Goal: Find specific page/section: Find specific page/section

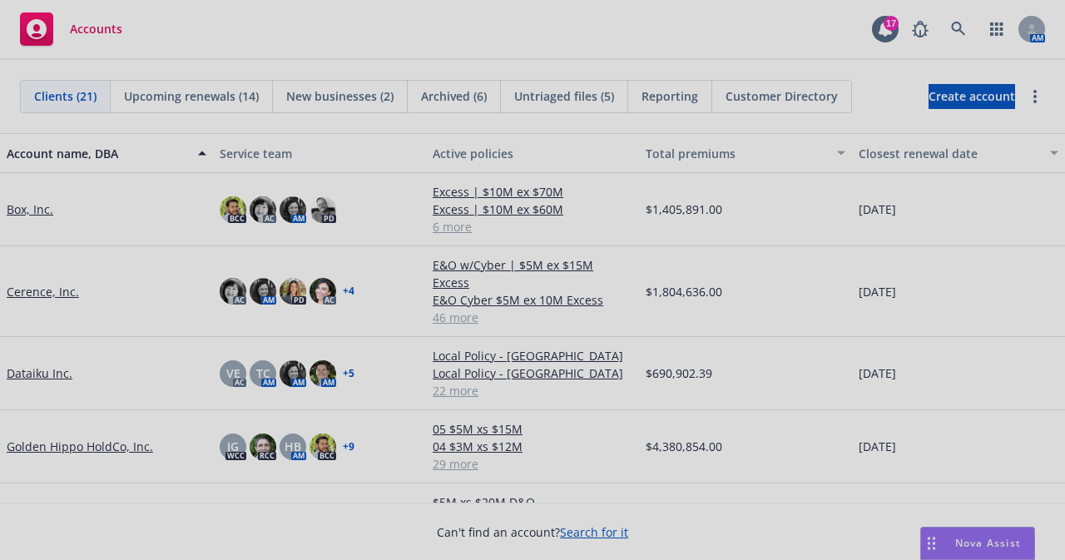
drag, startPoint x: 1053, startPoint y: 184, endPoint x: 1046, endPoint y: 252, distance: 68.5
click at [1046, 252] on div at bounding box center [532, 280] width 1065 height 560
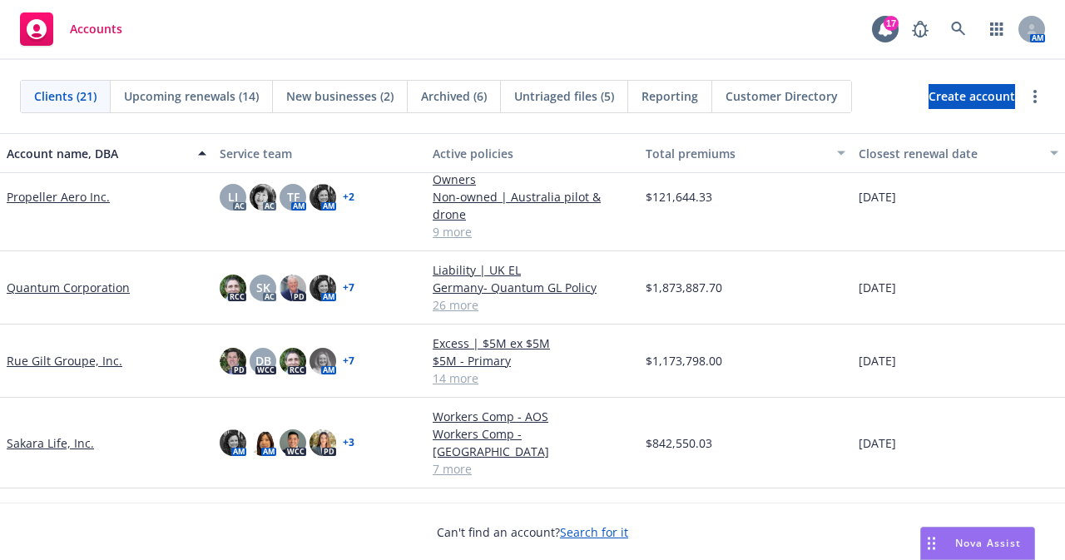
scroll to position [868, 0]
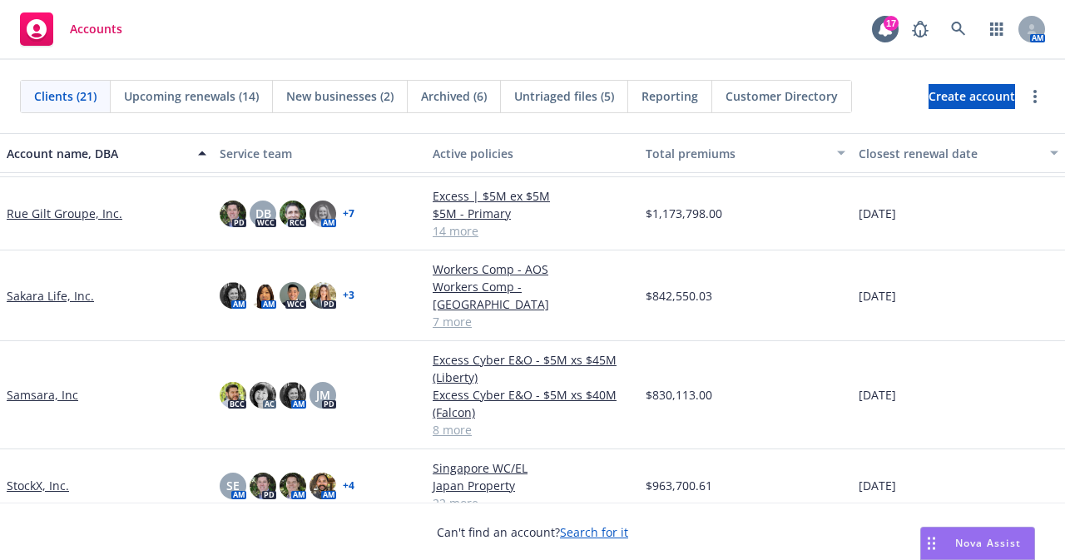
click at [39, 386] on link "Samsara, Inc" at bounding box center [43, 394] width 72 height 17
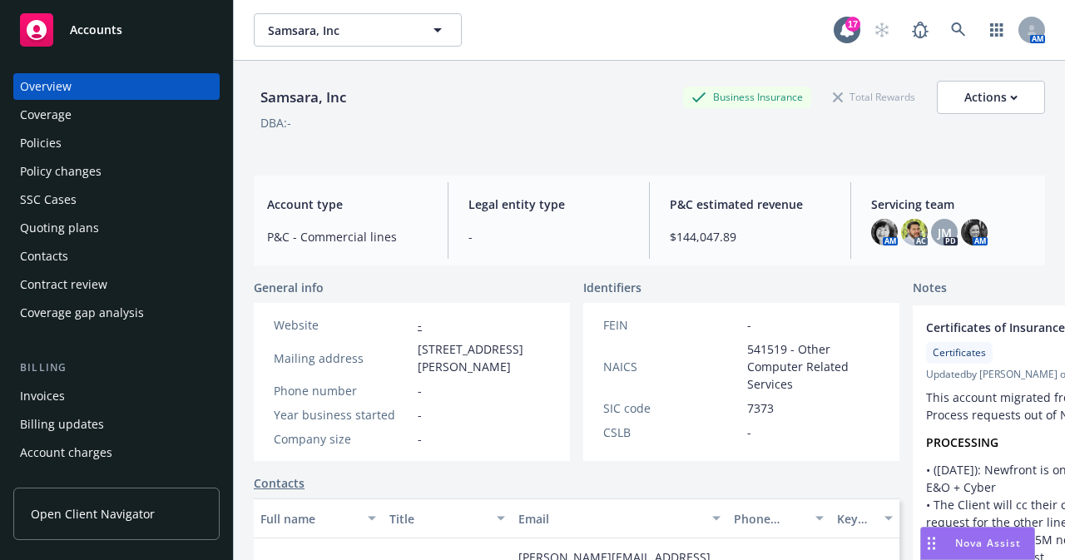
click at [37, 139] on div "Policies" at bounding box center [41, 143] width 42 height 27
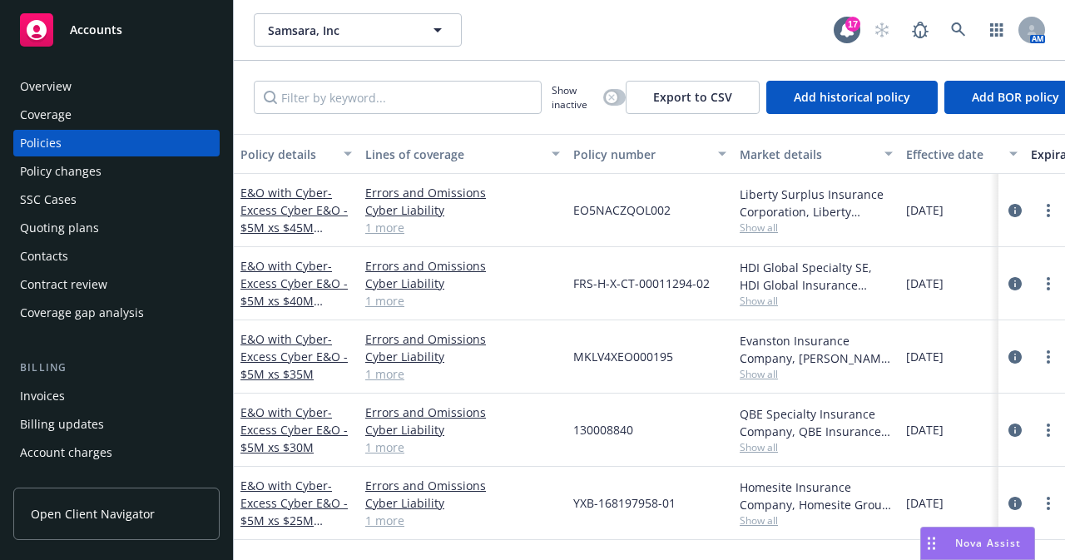
click at [49, 89] on div "Overview" at bounding box center [46, 86] width 52 height 27
